Goal: Find specific page/section: Find specific page/section

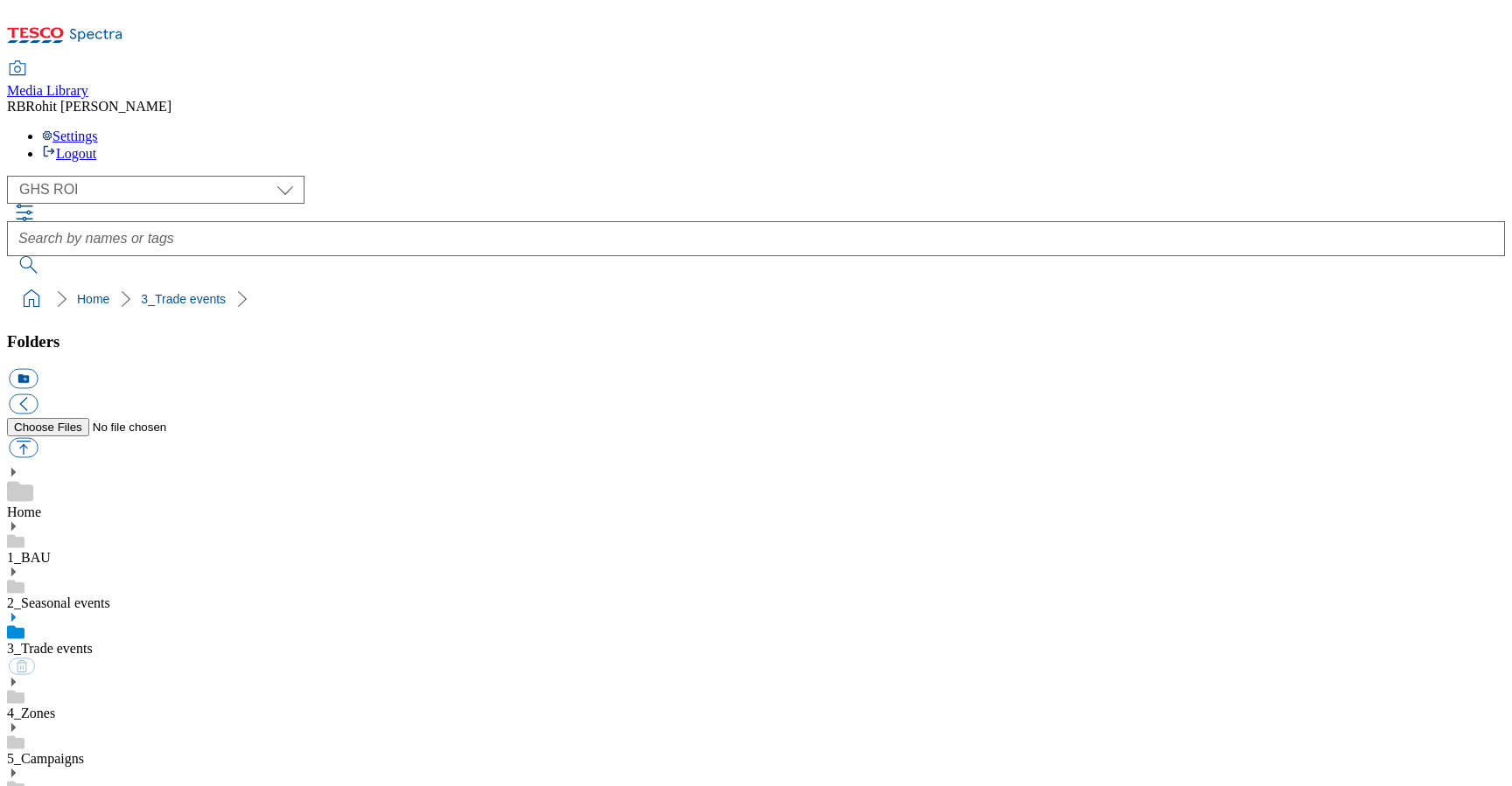
select select "flare-ghs-roi"
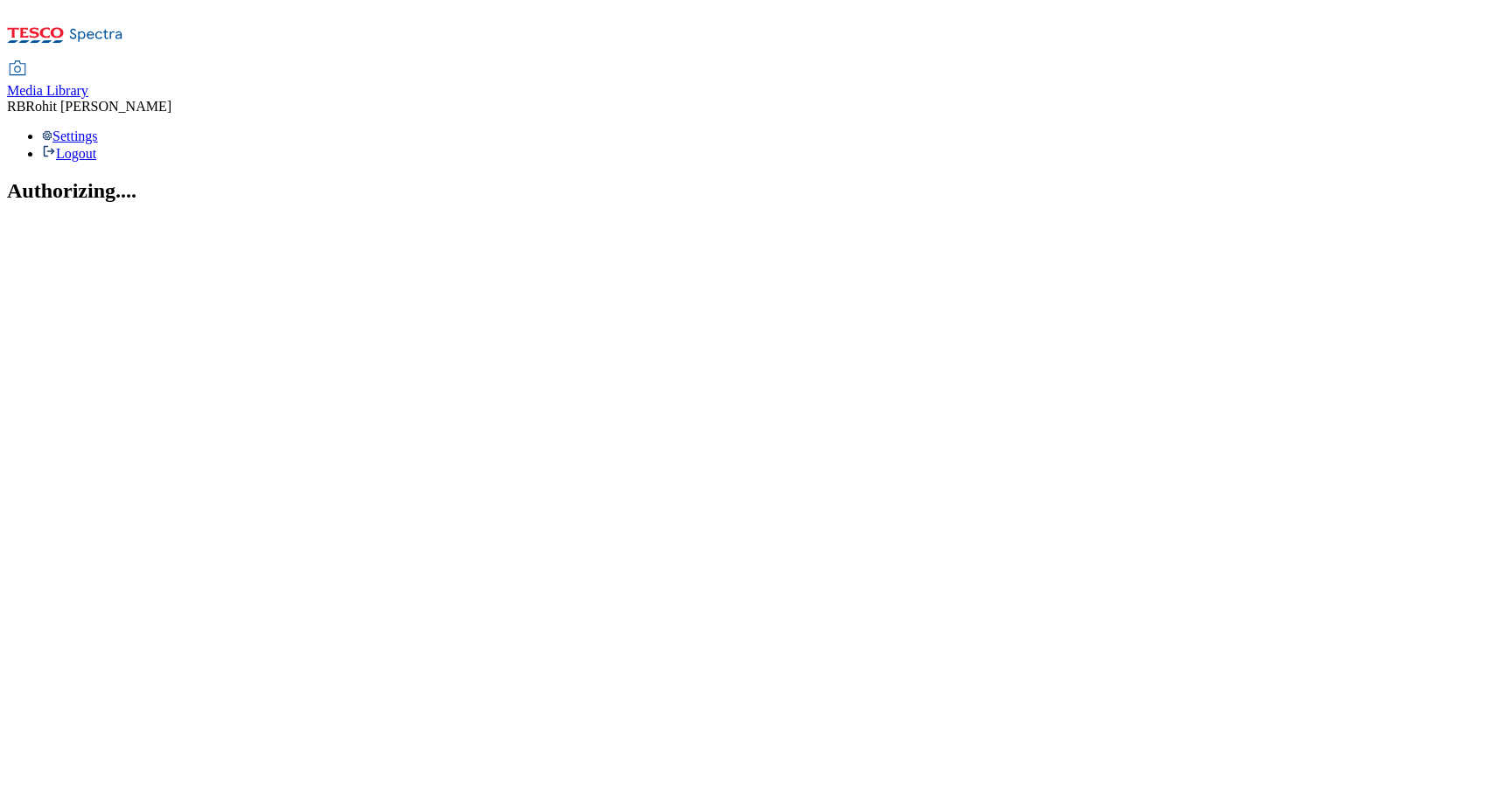
select select "flare-ghs-roi"
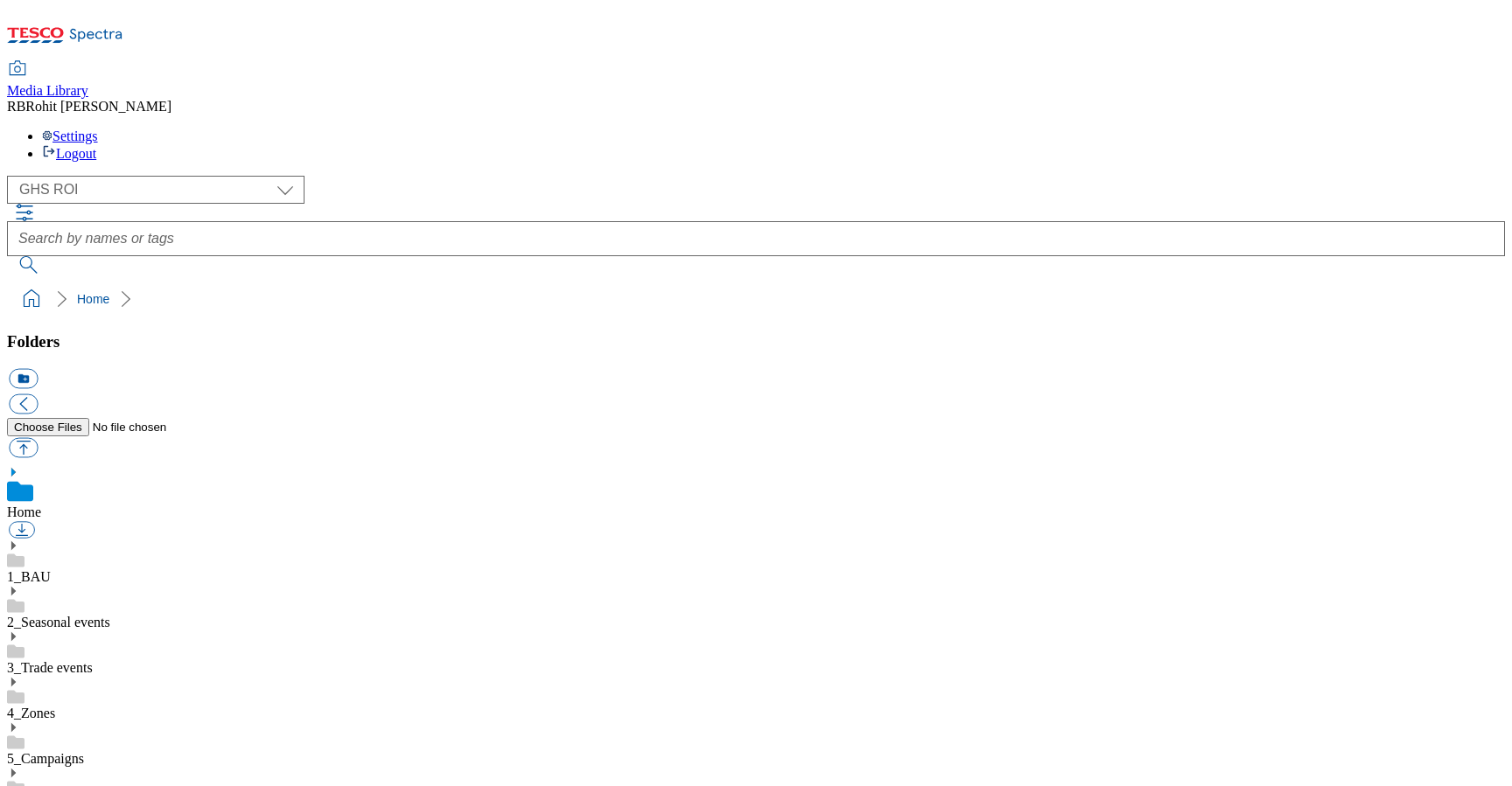
scroll to position [232, 0]
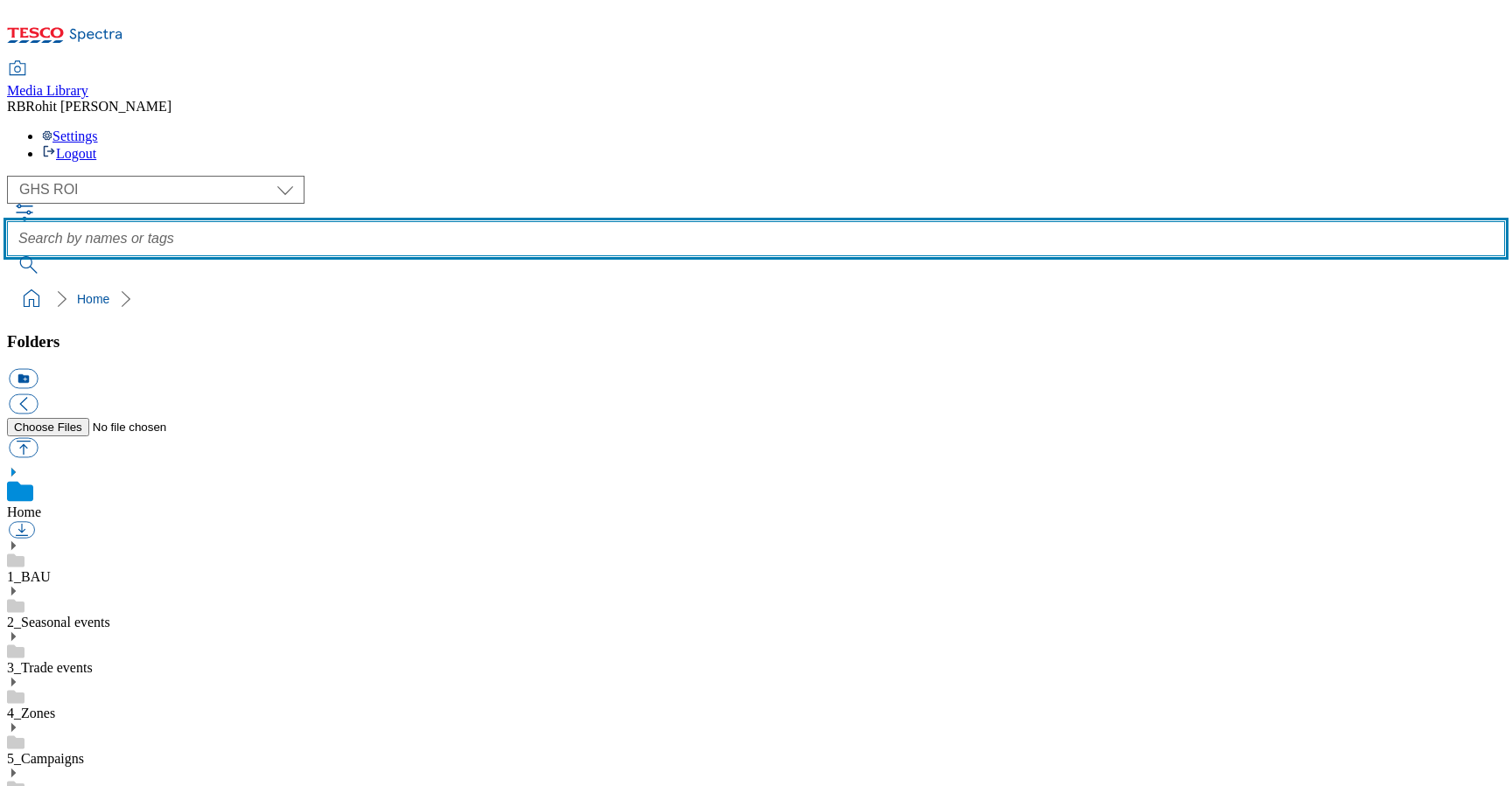
click at [660, 221] on input "text" at bounding box center [756, 239] width 1498 height 35
type input "gift"
click at [7, 256] on button "submit" at bounding box center [30, 265] width 46 height 18
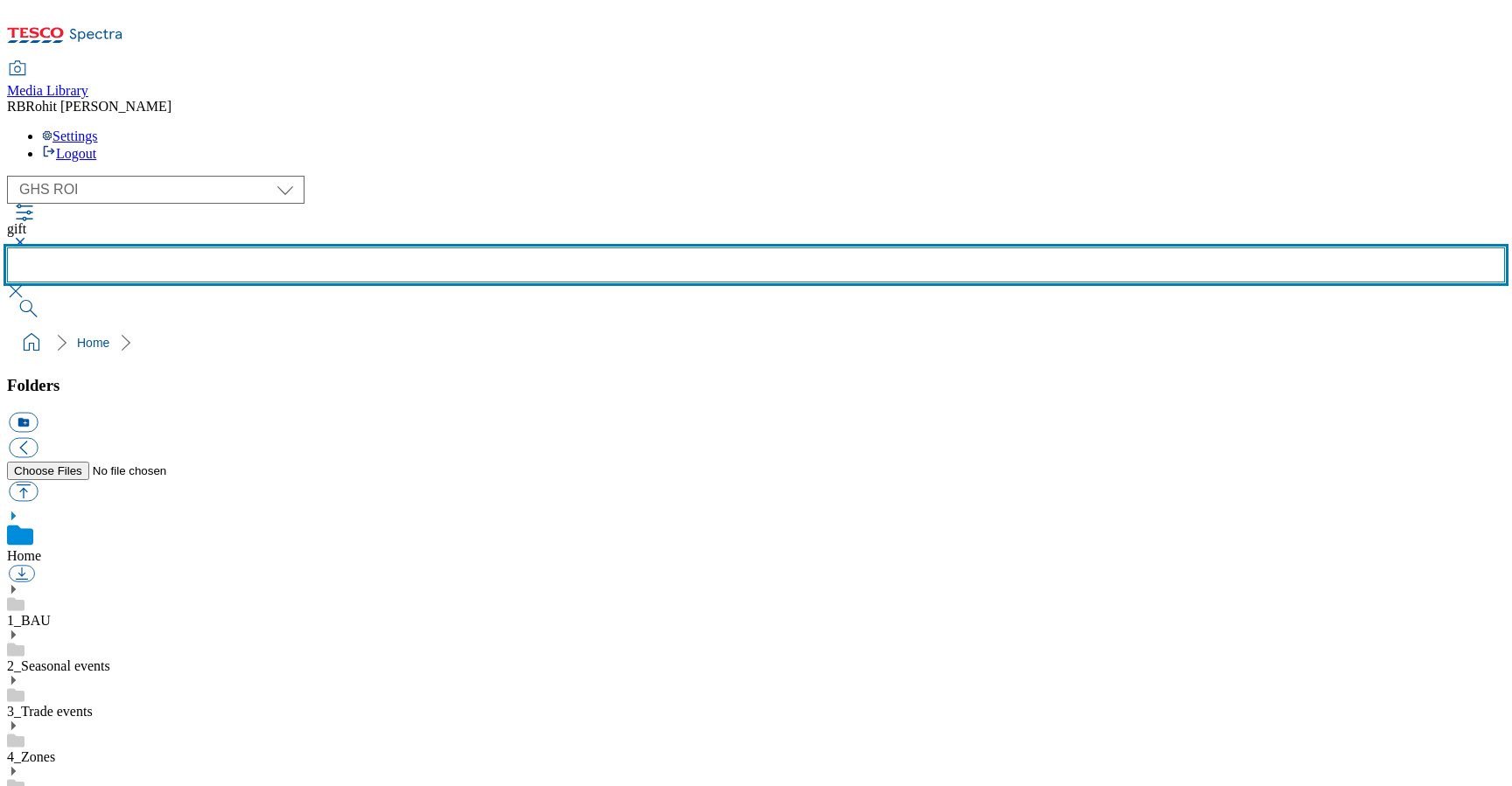
scroll to position [664, 0]
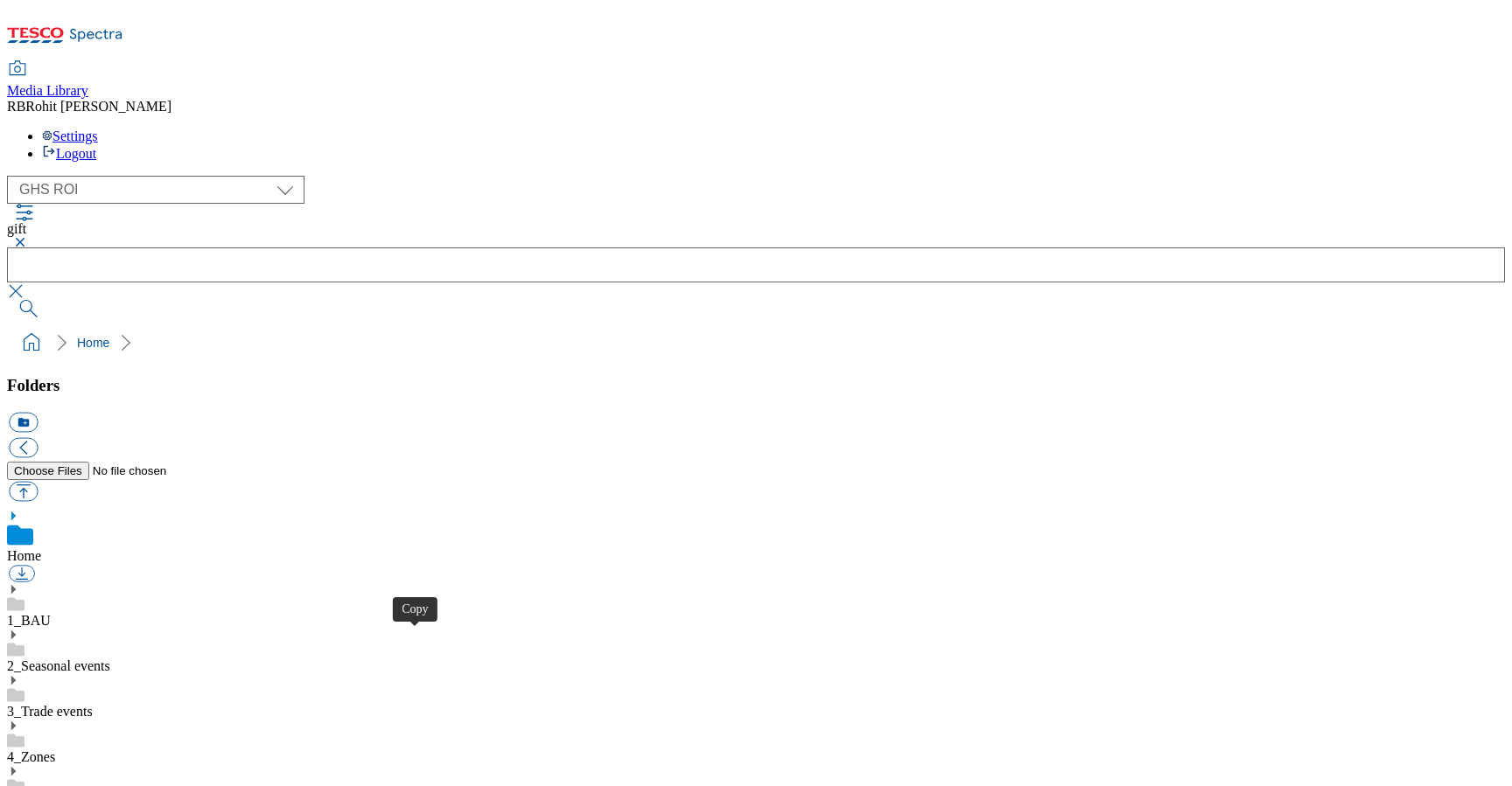
click at [28, 237] on button "button" at bounding box center [18, 242] width 21 height 11
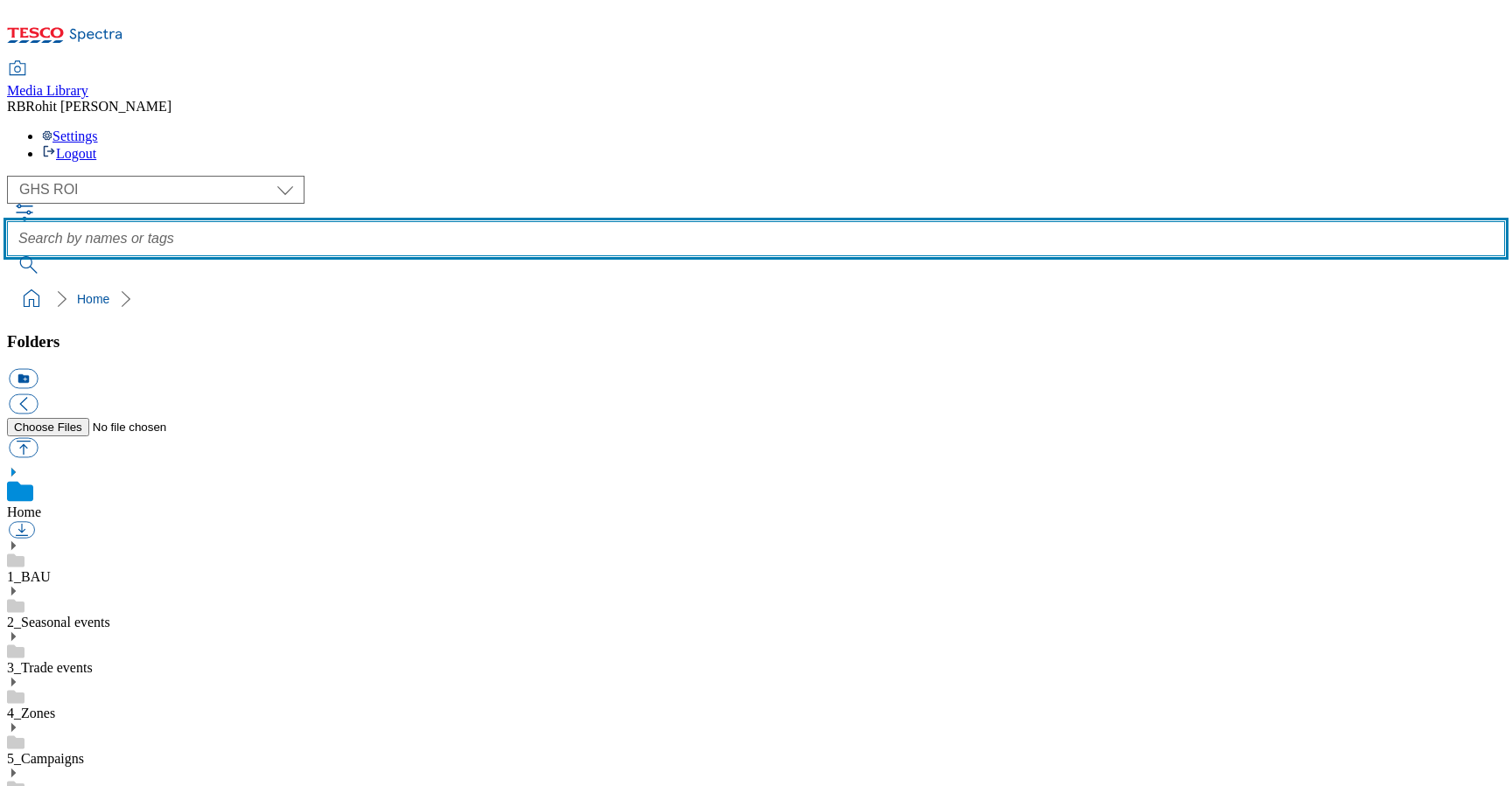
click at [557, 221] on input "text" at bounding box center [756, 239] width 1498 height 35
type input "range"
click at [7, 256] on button "submit" at bounding box center [30, 265] width 46 height 18
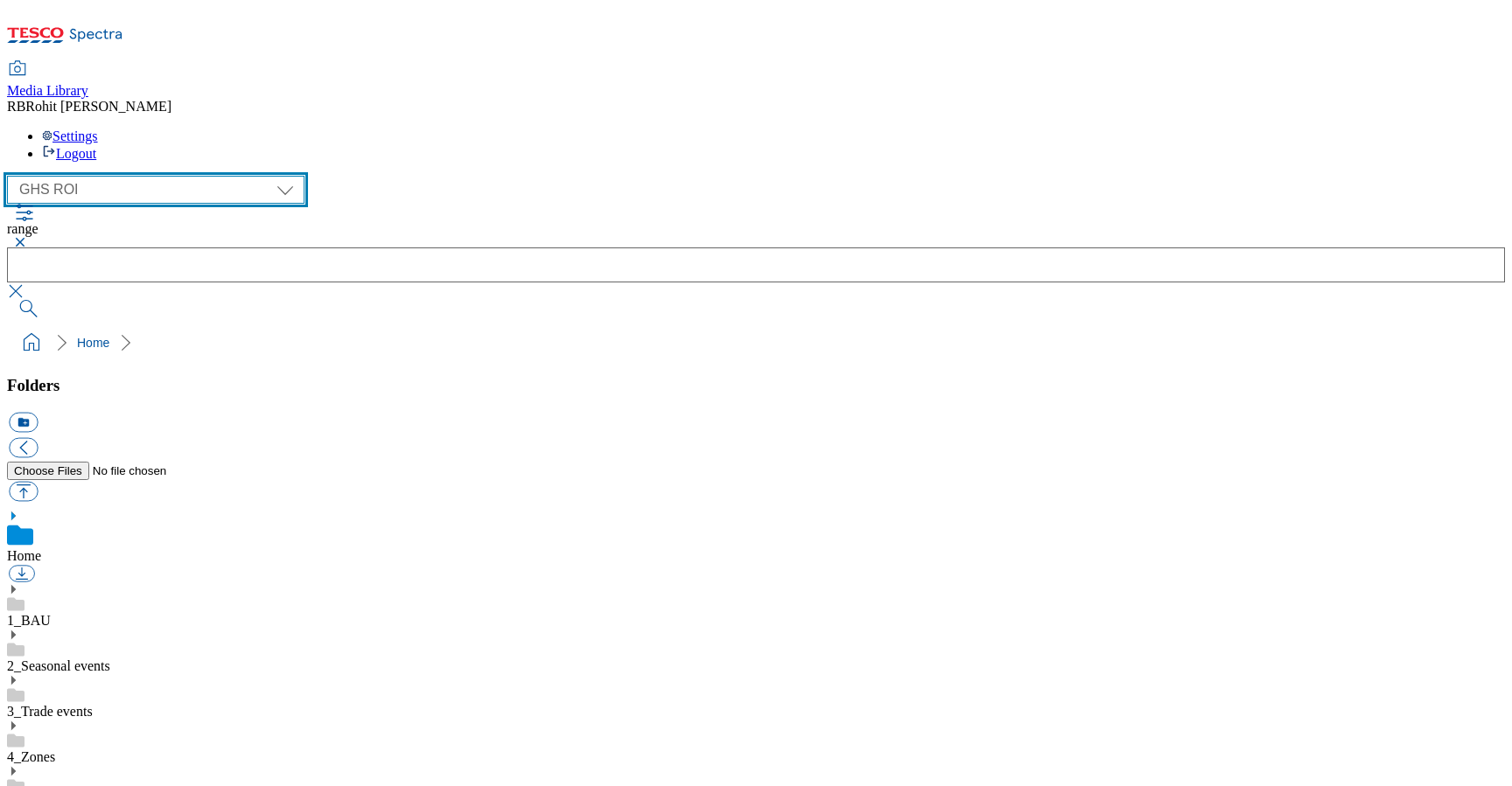
click at [157, 176] on select "Clubcard Marketing Clubcard ROI Dotcom UK GHS Marketing UK GHS ROI Realfood Tes…" at bounding box center [156, 190] width 298 height 28
select select "flare-ghs-mktg"
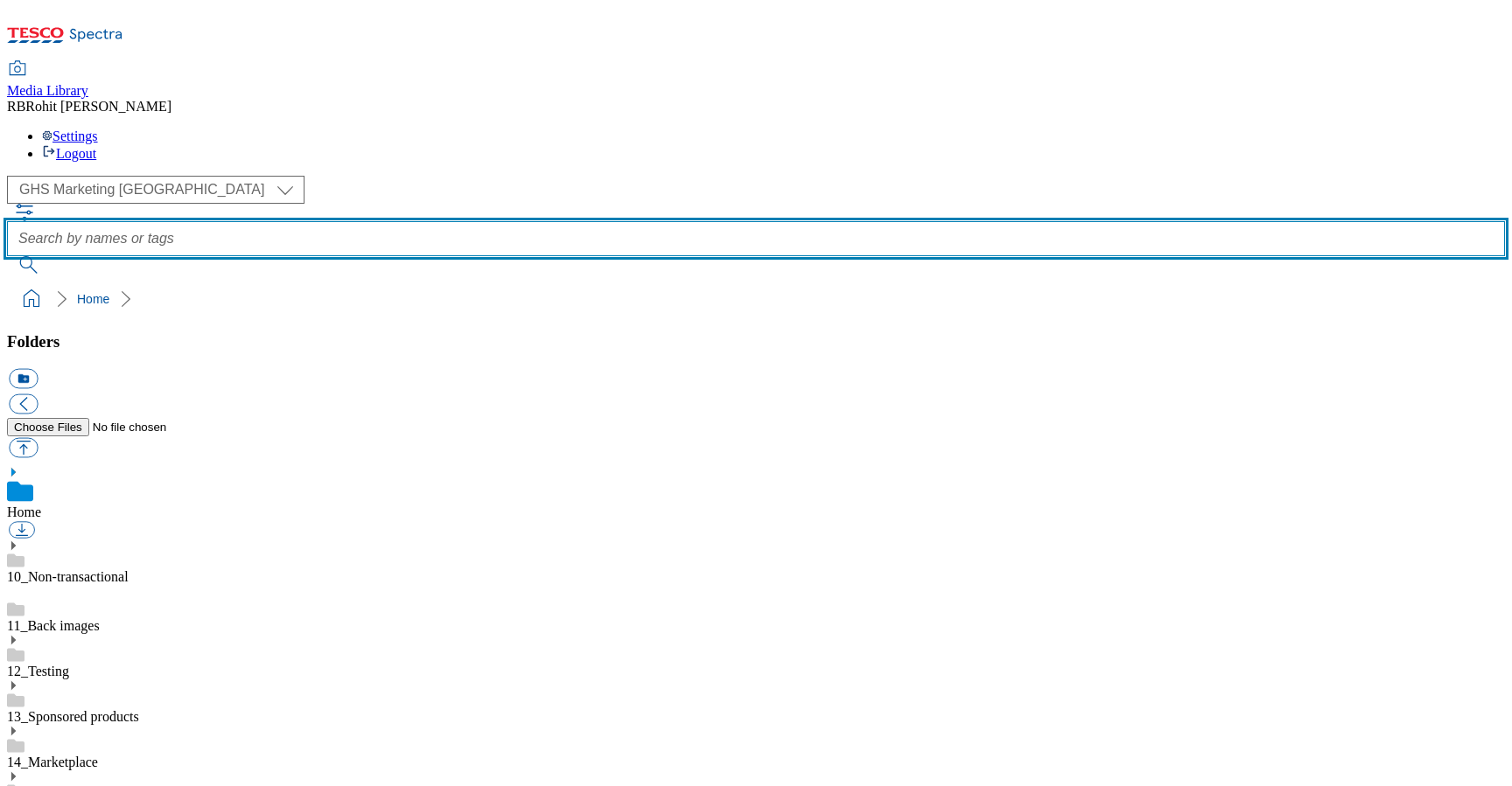
click at [630, 221] on input "text" at bounding box center [756, 239] width 1498 height 35
type input "a"
type input "range"
click at [7, 256] on button "submit" at bounding box center [30, 265] width 46 height 18
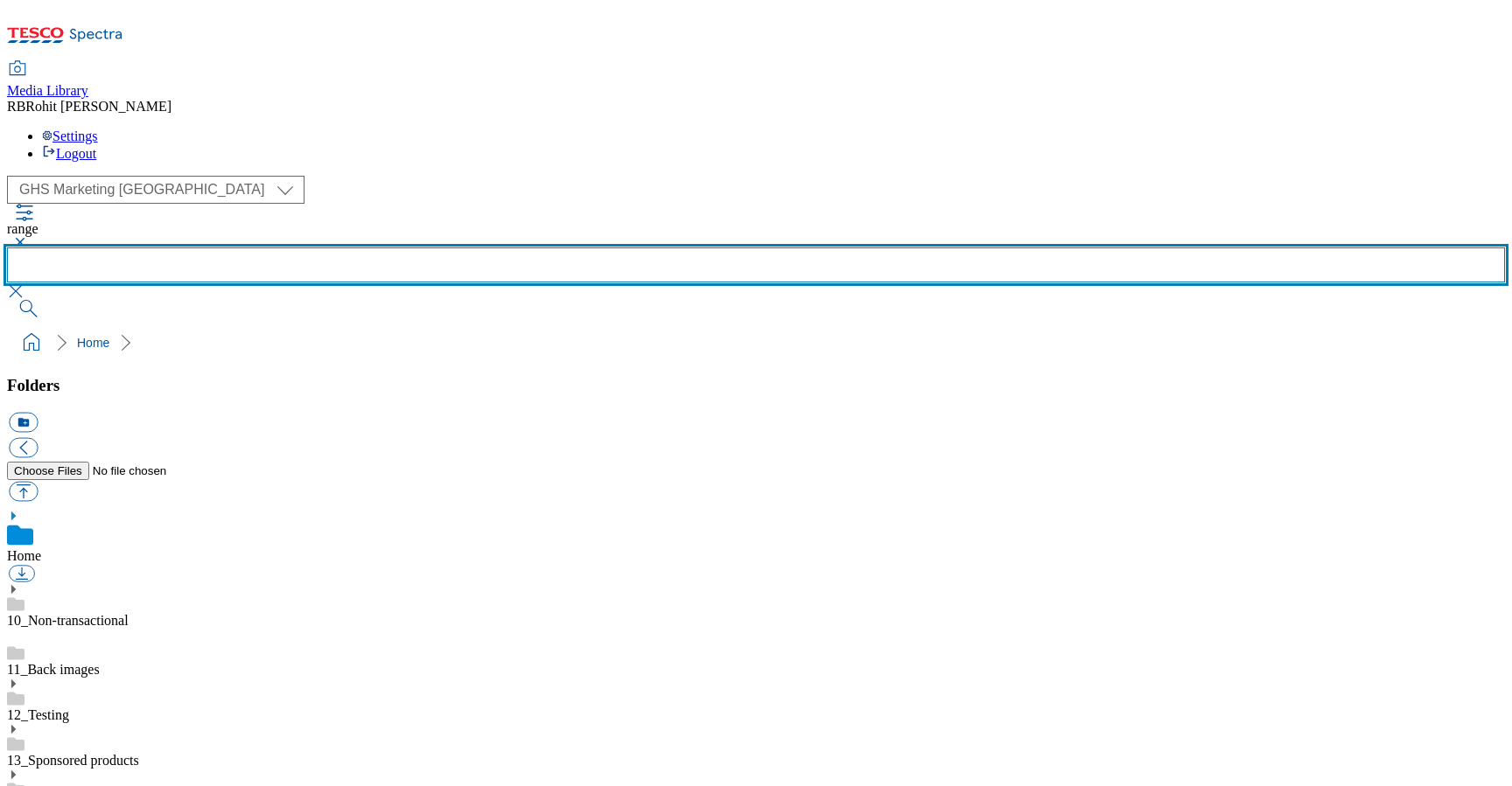
scroll to position [984, 0]
